Goal: Information Seeking & Learning: Check status

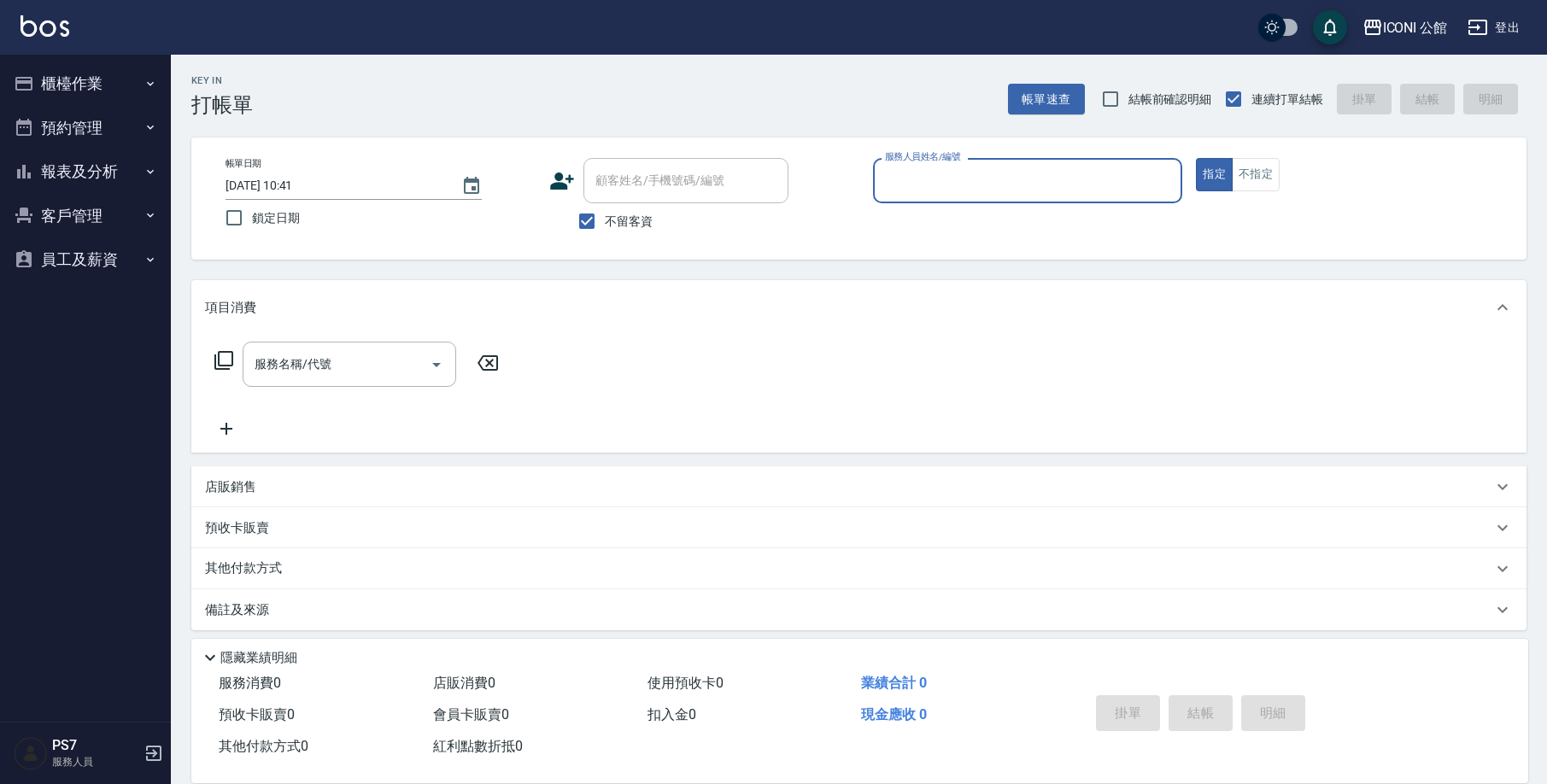
click at [50, 169] on button "報表及分析" at bounding box center [85, 172] width 157 height 44
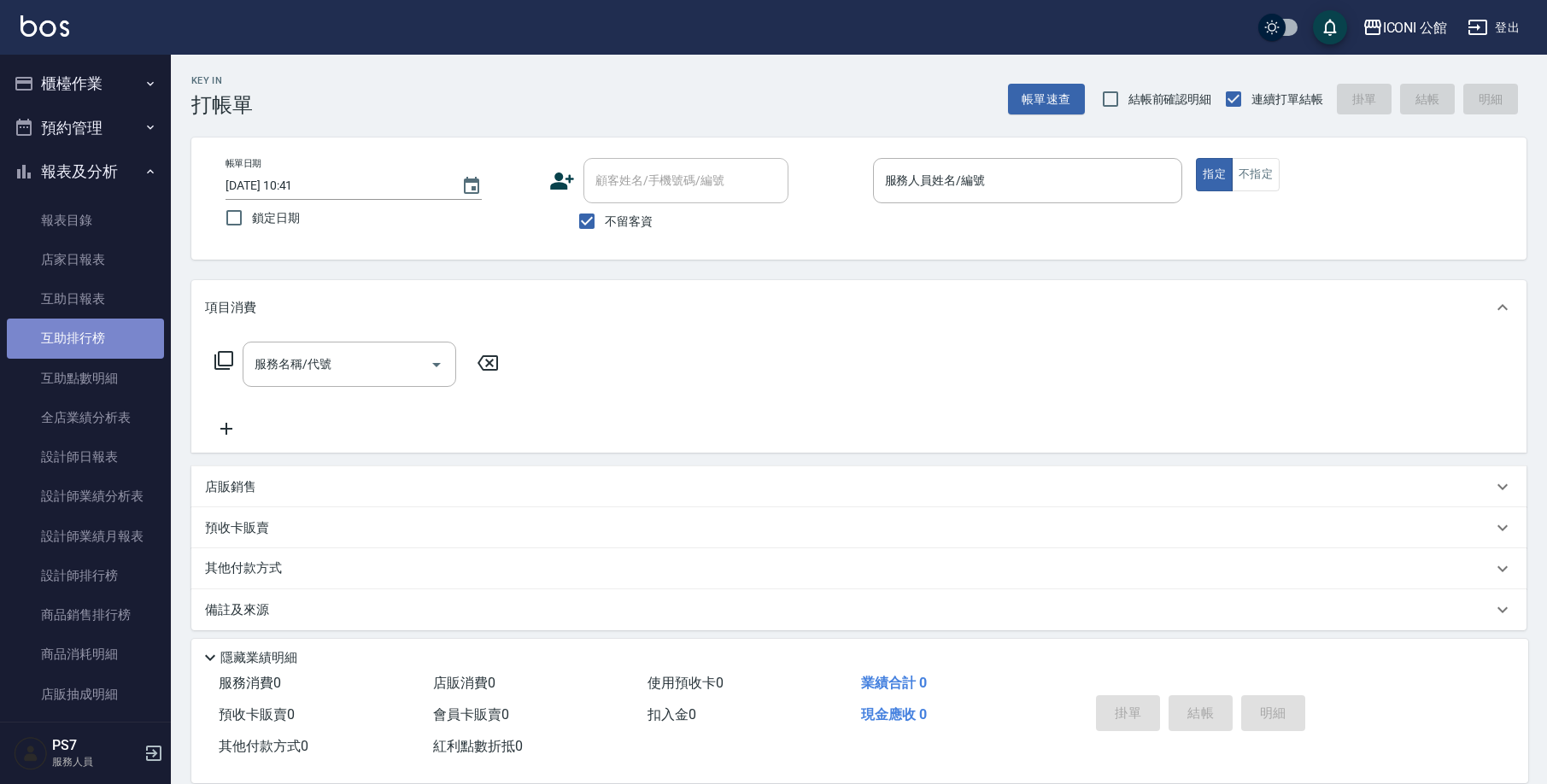
click at [100, 343] on link "互助排行榜" at bounding box center [85, 338] width 157 height 39
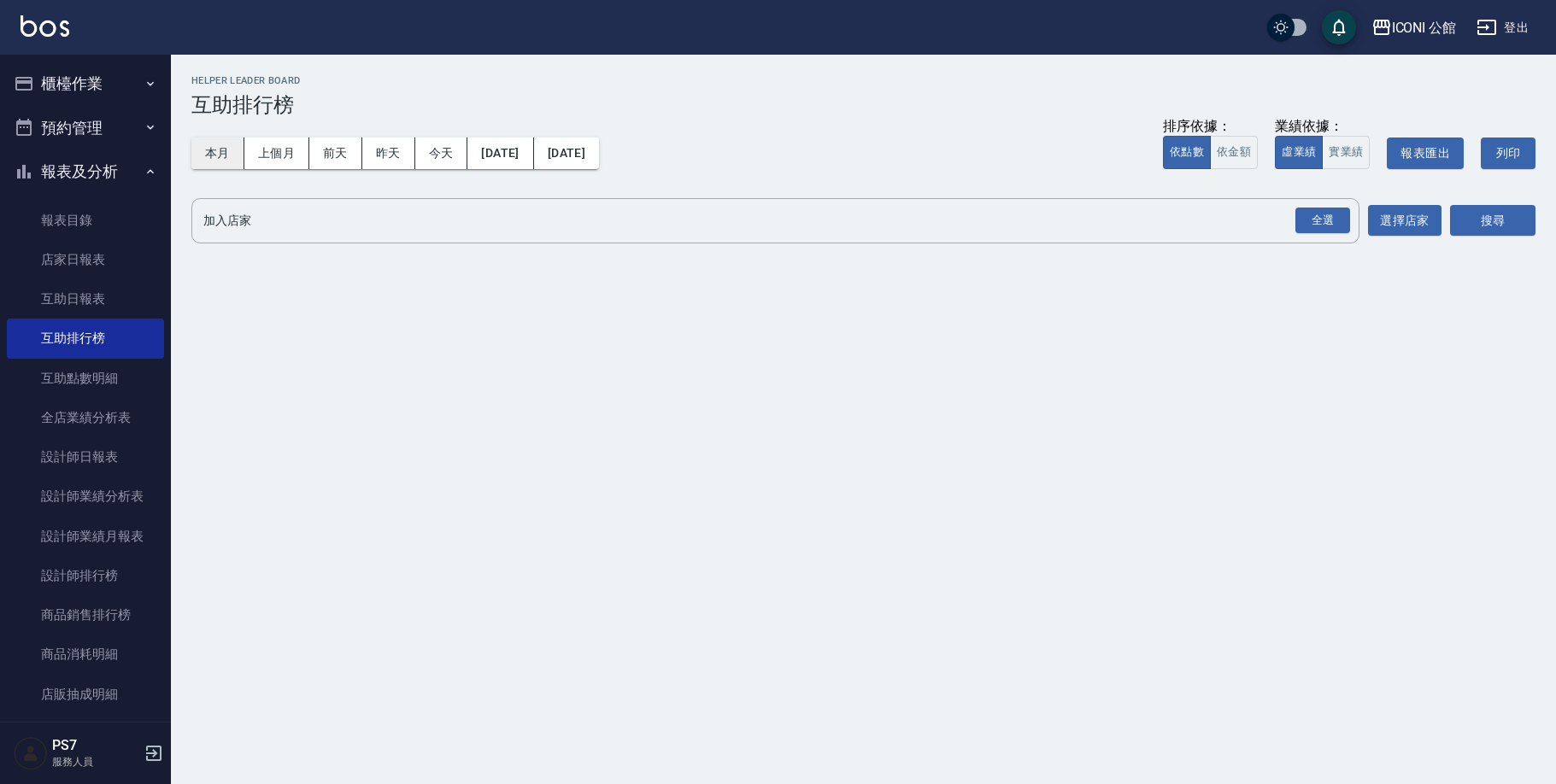
click at [222, 147] on button "本月" at bounding box center [218, 153] width 53 height 32
click at [1329, 219] on div "全選" at bounding box center [1323, 221] width 55 height 27
click at [1468, 209] on button "搜尋" at bounding box center [1492, 222] width 85 height 32
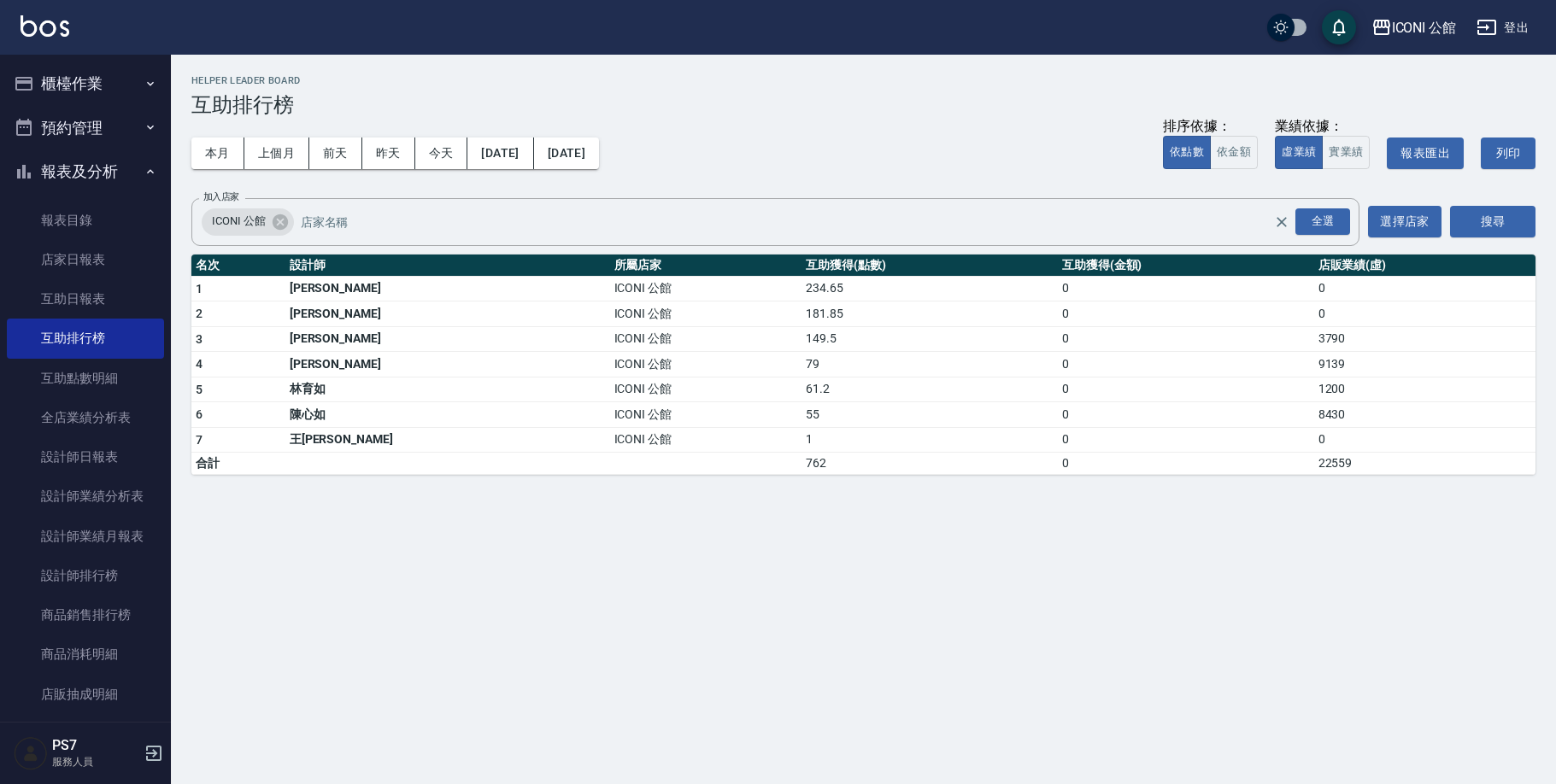
click at [114, 169] on button "報表及分析" at bounding box center [85, 172] width 157 height 44
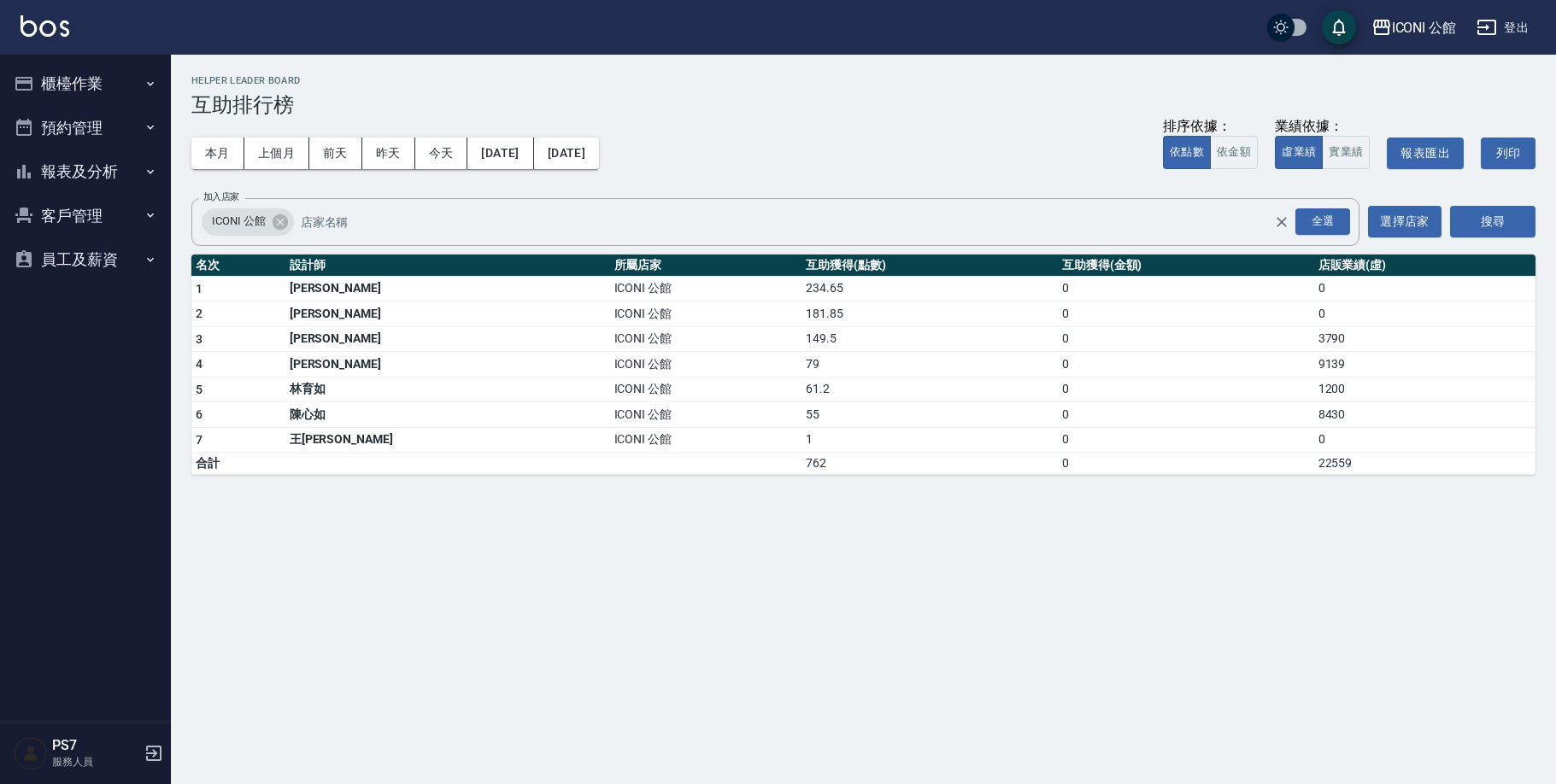
click at [126, 91] on button "櫃檯作業" at bounding box center [85, 83] width 157 height 44
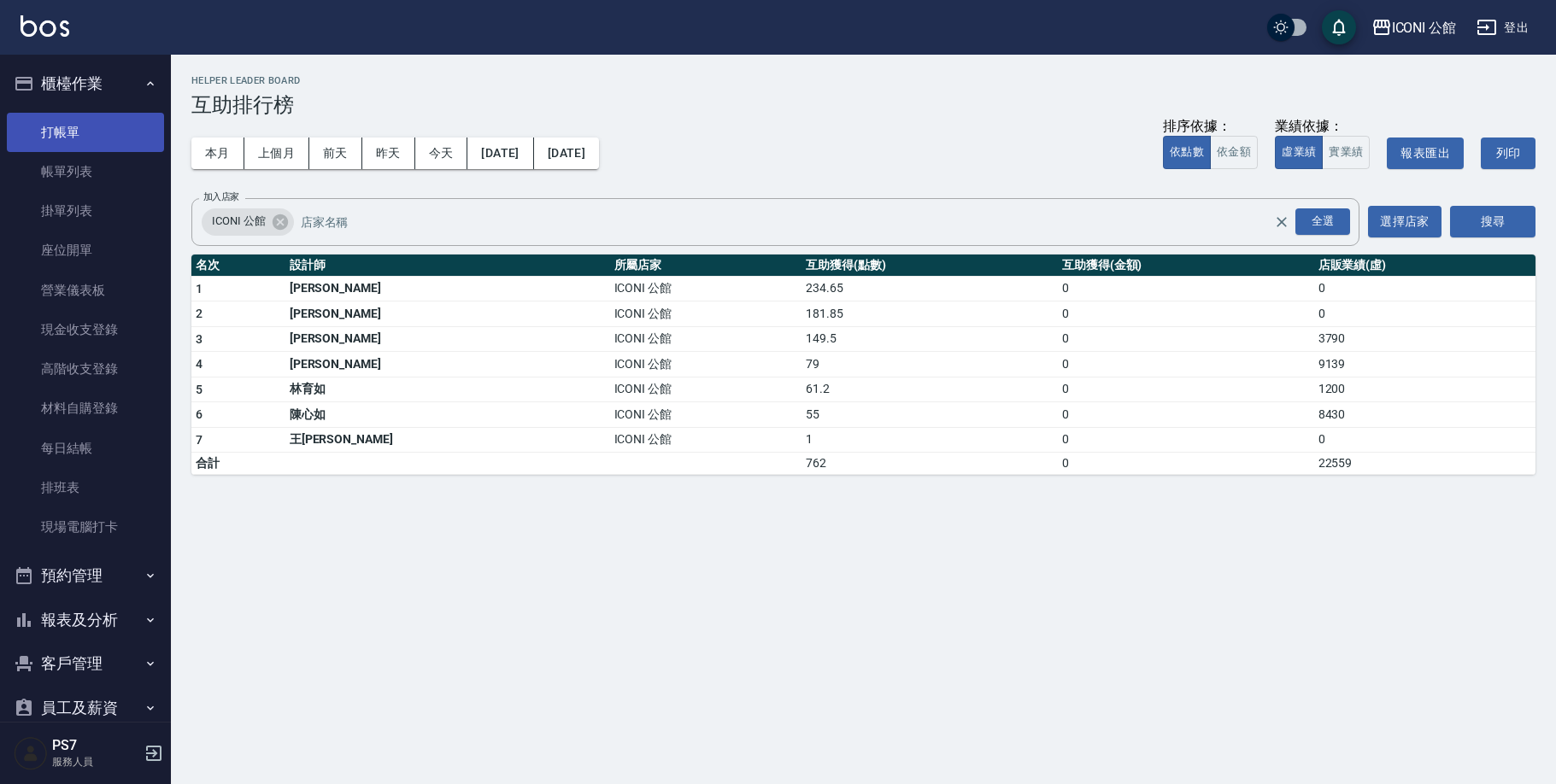
click at [128, 122] on link "打帳單" at bounding box center [85, 132] width 157 height 39
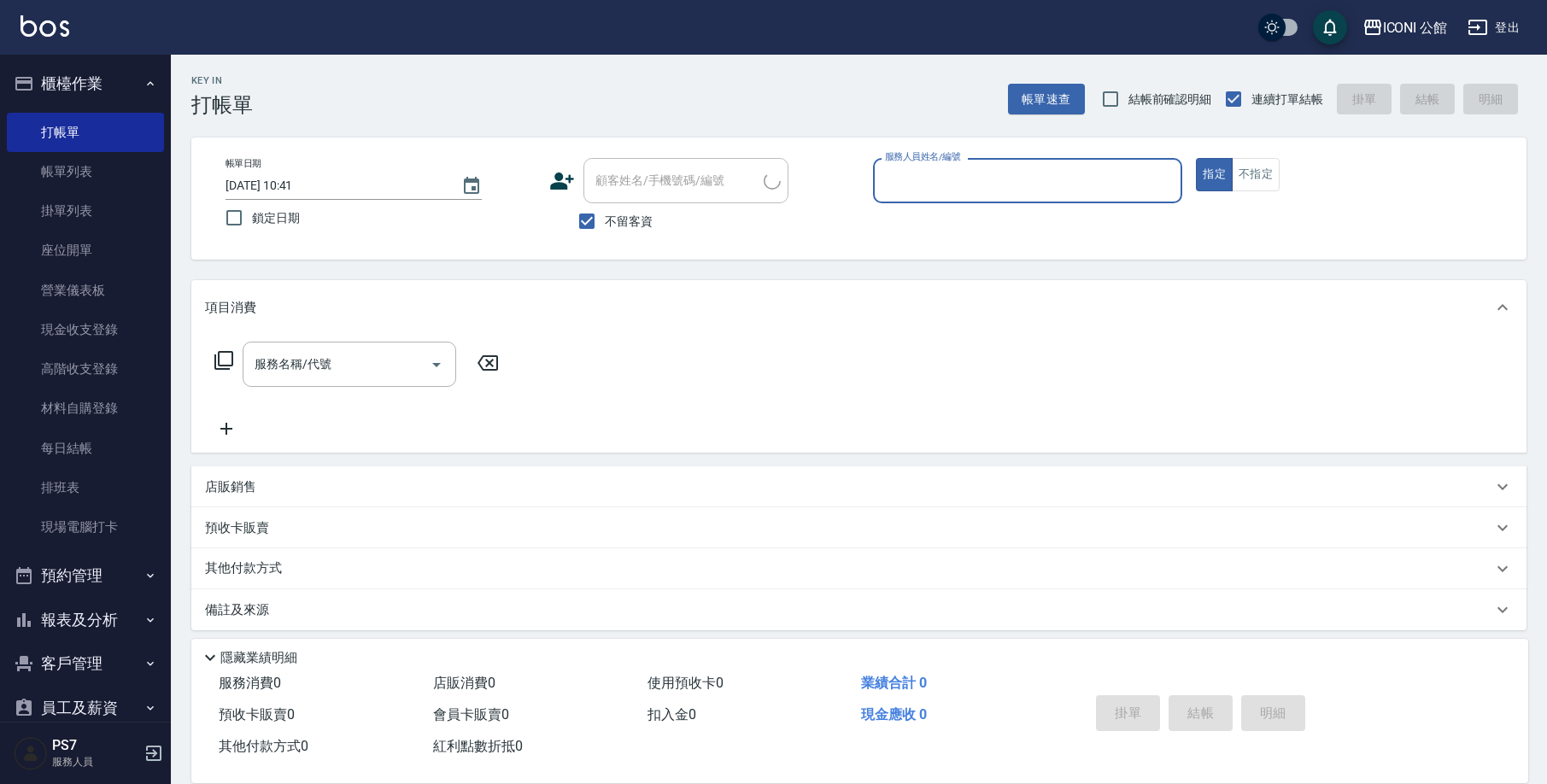
click at [127, 81] on button "櫃檯作業" at bounding box center [85, 83] width 157 height 44
